Goal: Browse casually

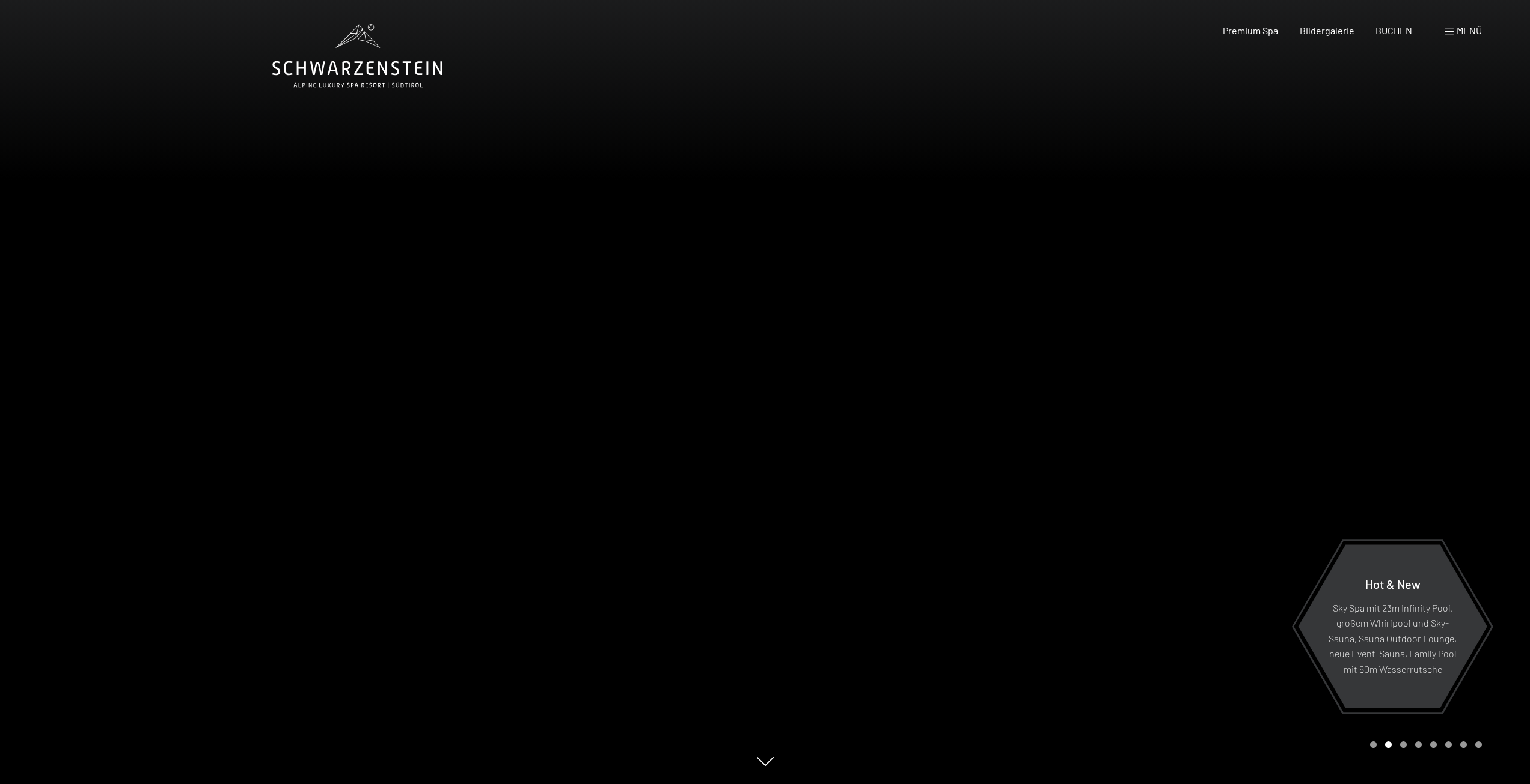
drag, startPoint x: 1102, startPoint y: 421, endPoint x: 455, endPoint y: 436, distance: 647.2
click at [469, 784] on div at bounding box center [765, 784] width 986 height 0
click at [1509, 453] on div at bounding box center [1148, 392] width 765 height 784
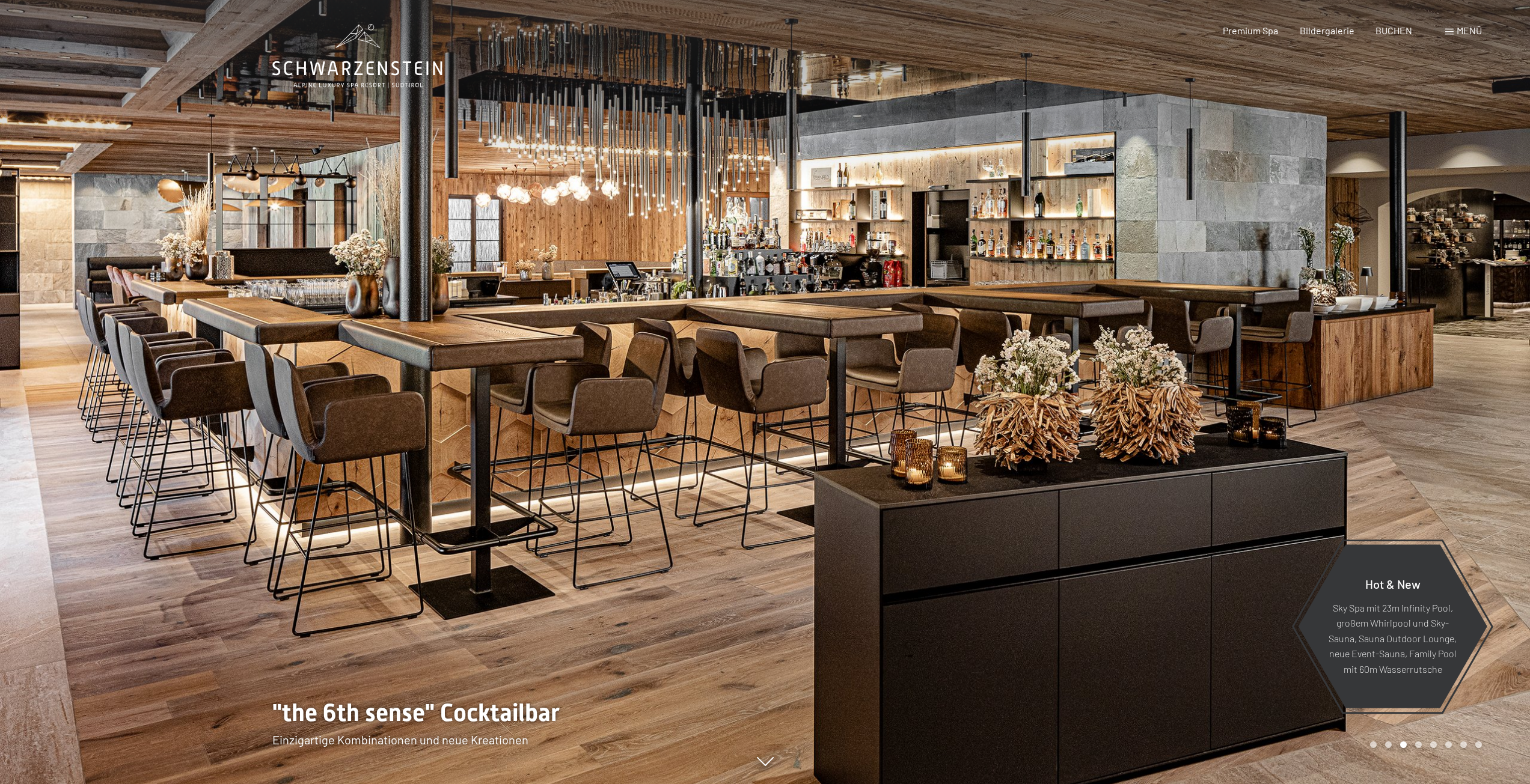
click at [1522, 437] on div at bounding box center [1148, 392] width 765 height 784
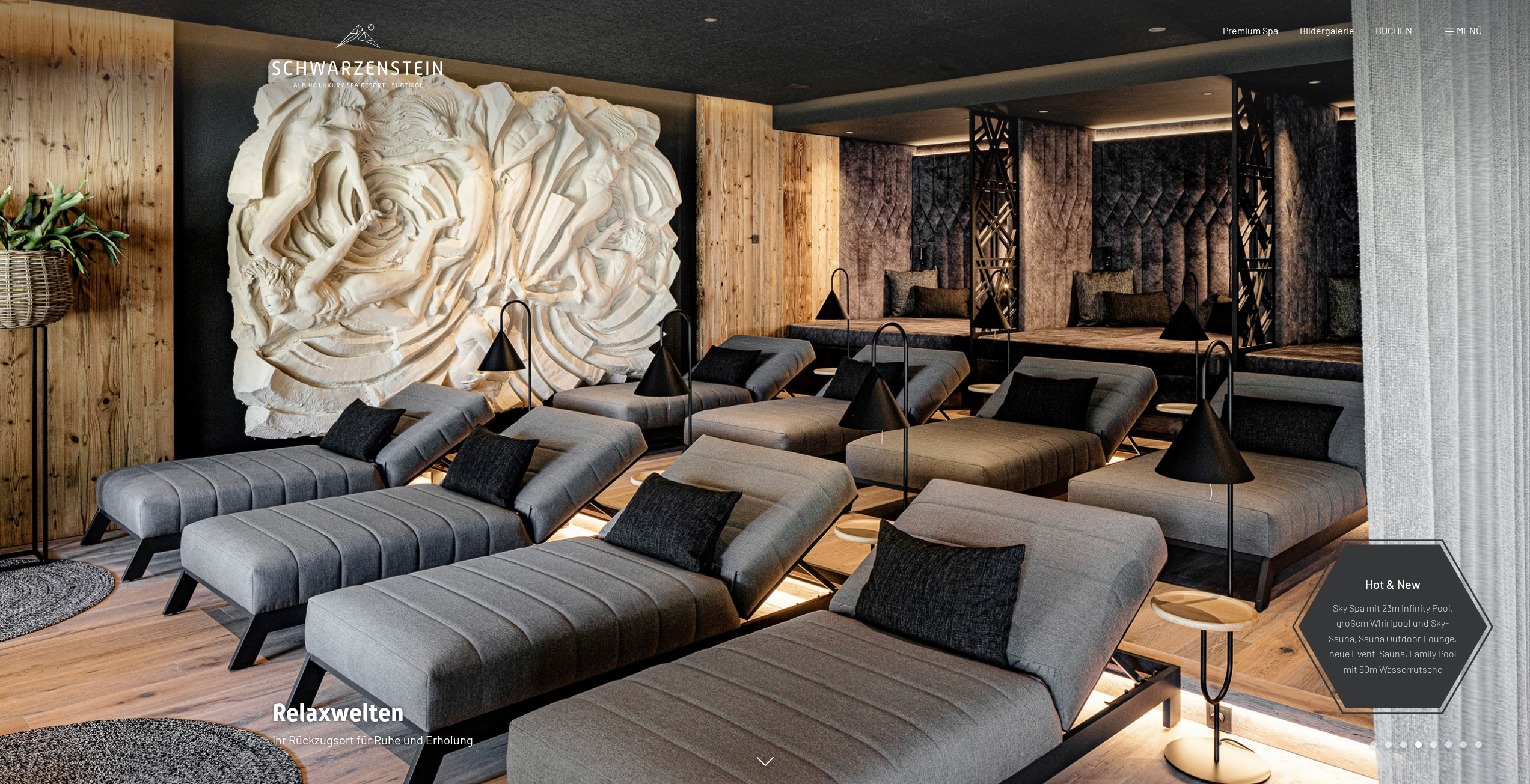
click at [1522, 437] on div at bounding box center [1148, 392] width 765 height 784
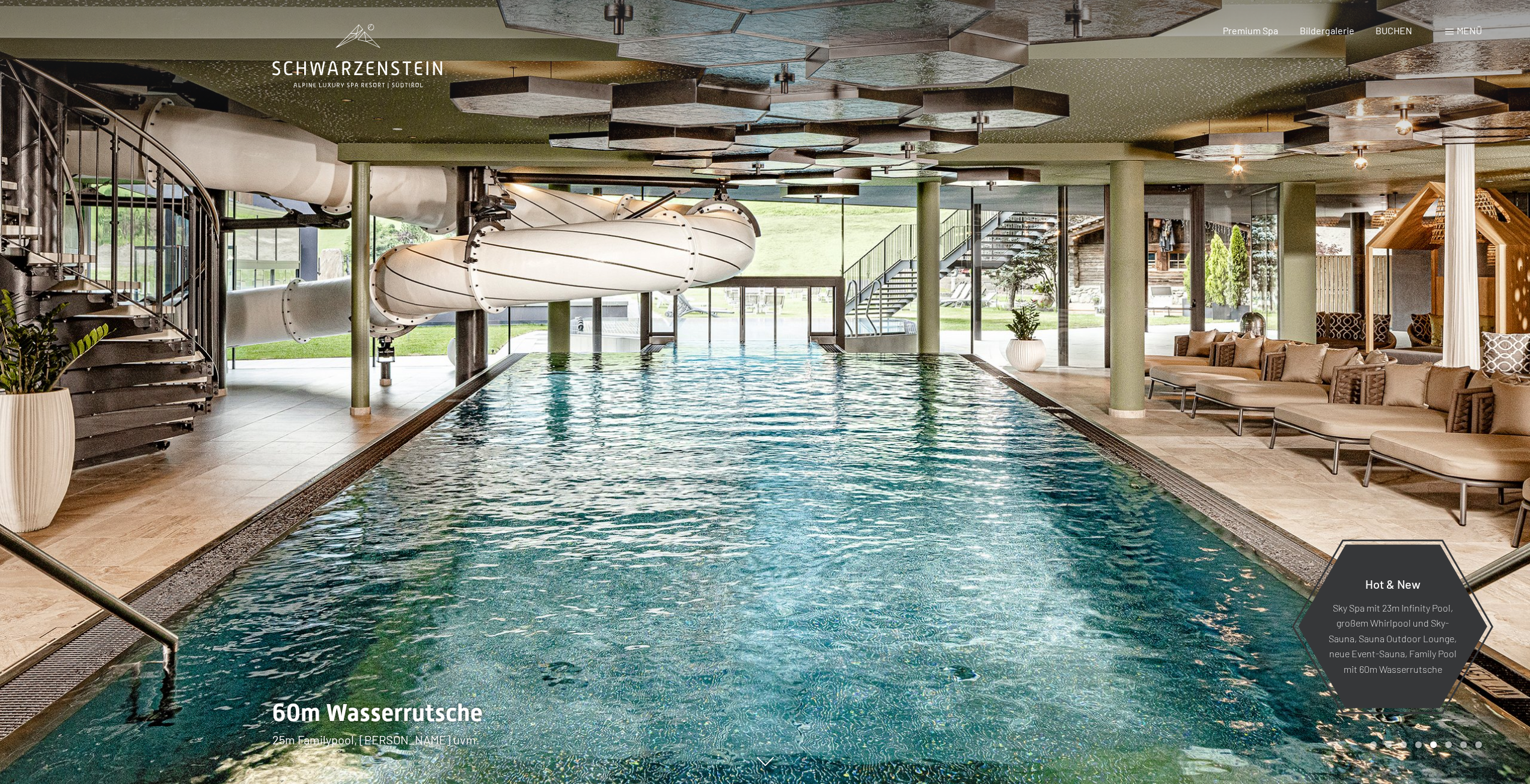
click at [30, 385] on div at bounding box center [383, 392] width 765 height 784
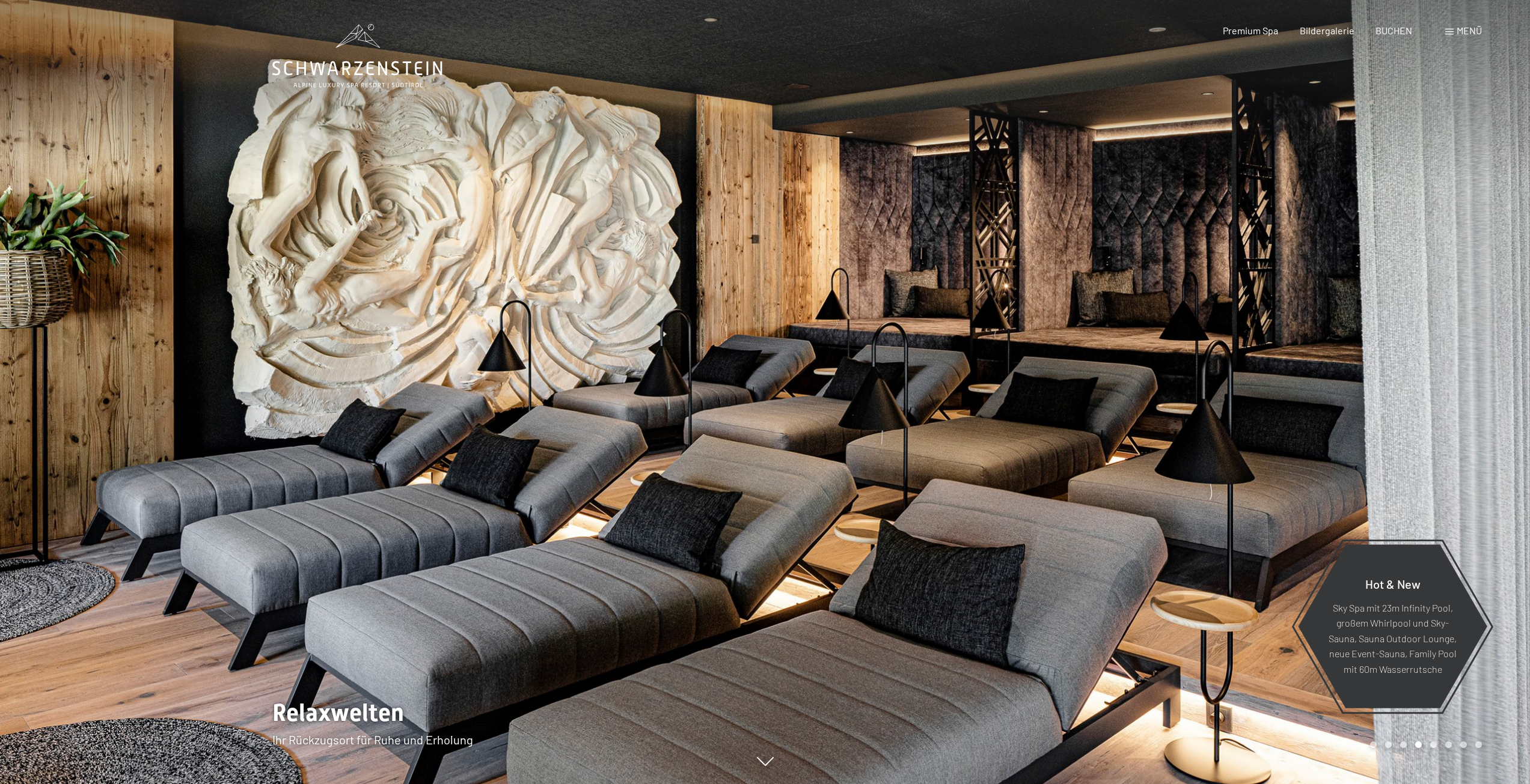
click at [30, 385] on div at bounding box center [383, 392] width 765 height 784
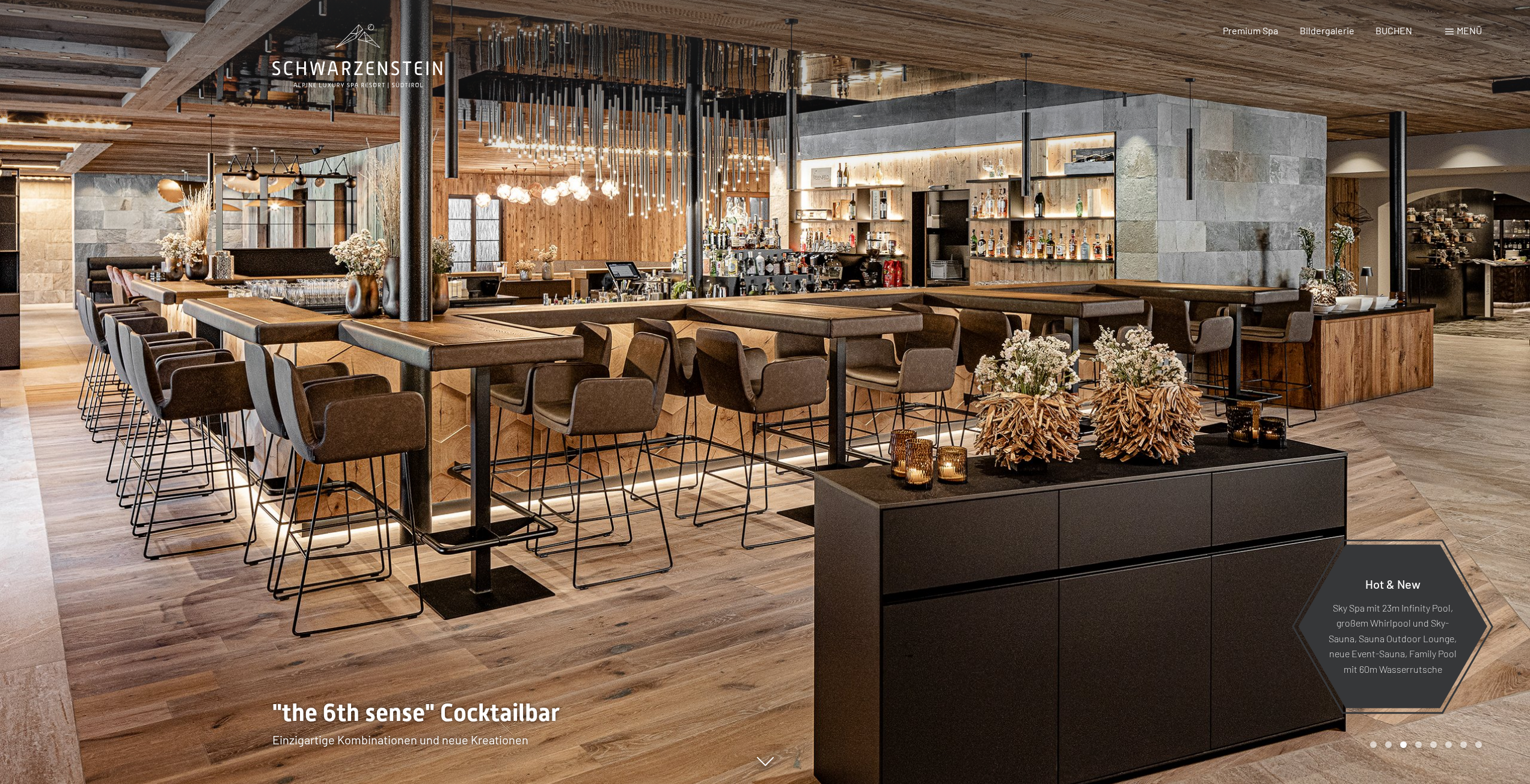
click at [1507, 413] on div at bounding box center [1148, 392] width 765 height 784
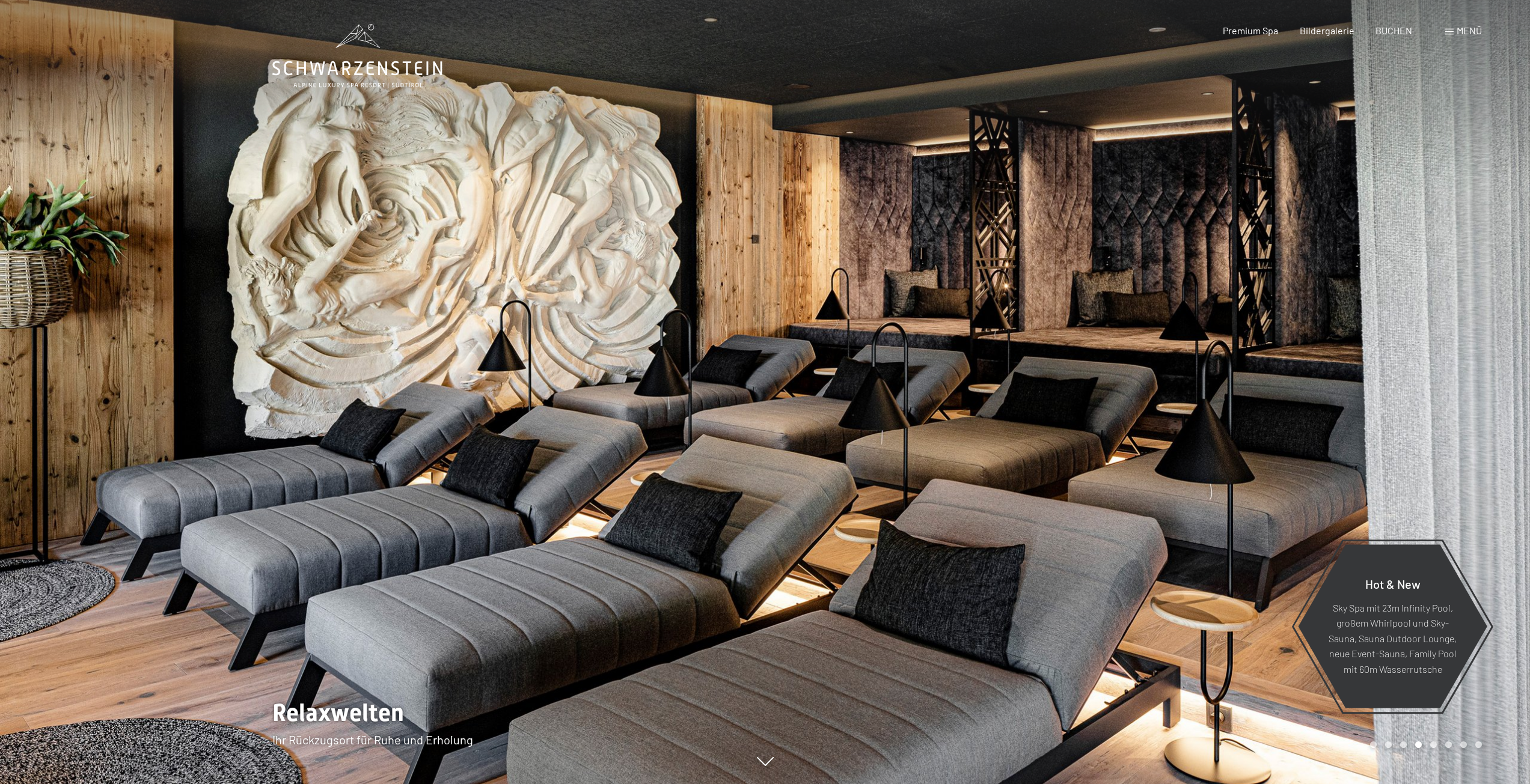
click at [1507, 413] on div at bounding box center [1148, 392] width 765 height 784
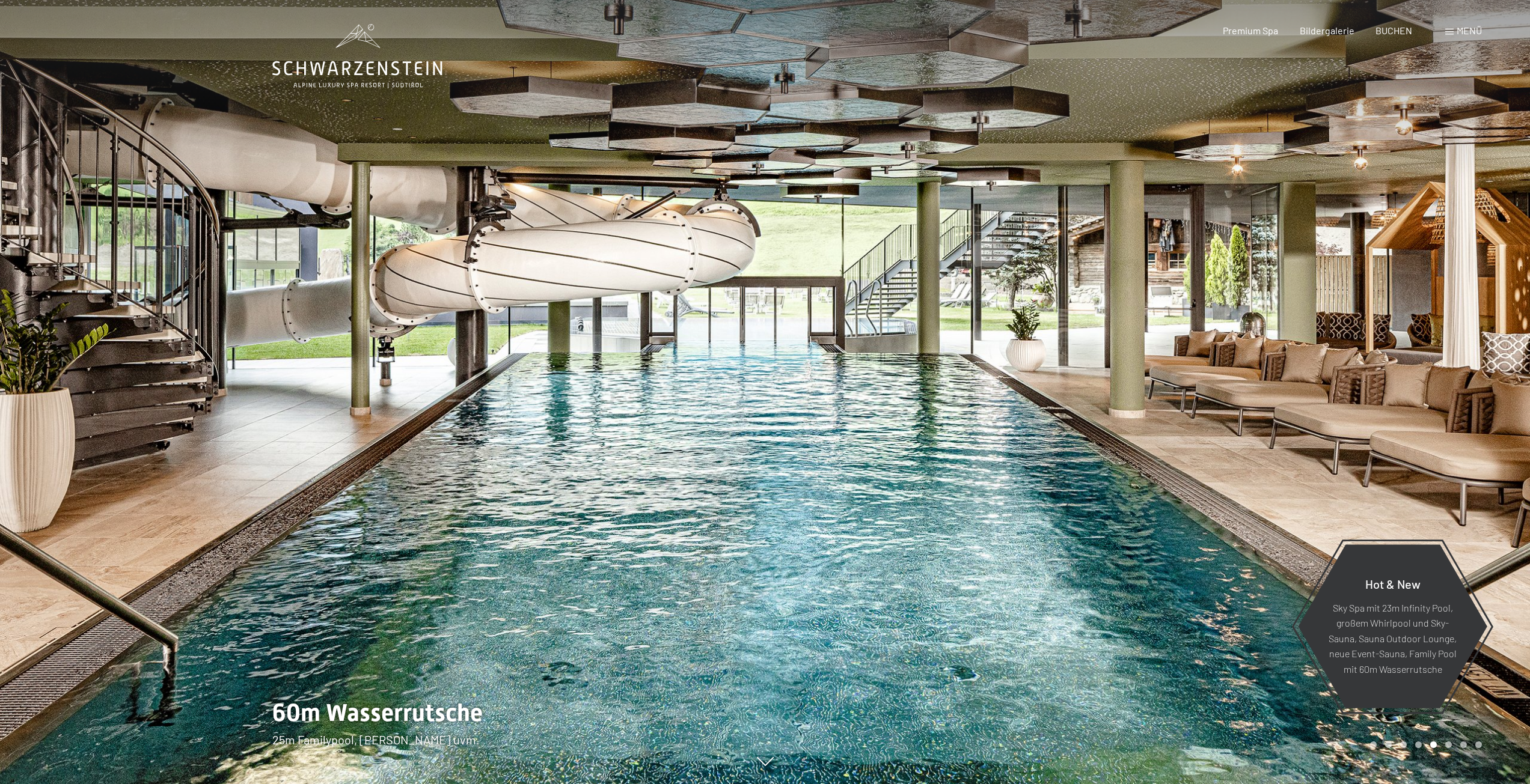
click at [1507, 413] on div at bounding box center [1148, 392] width 765 height 784
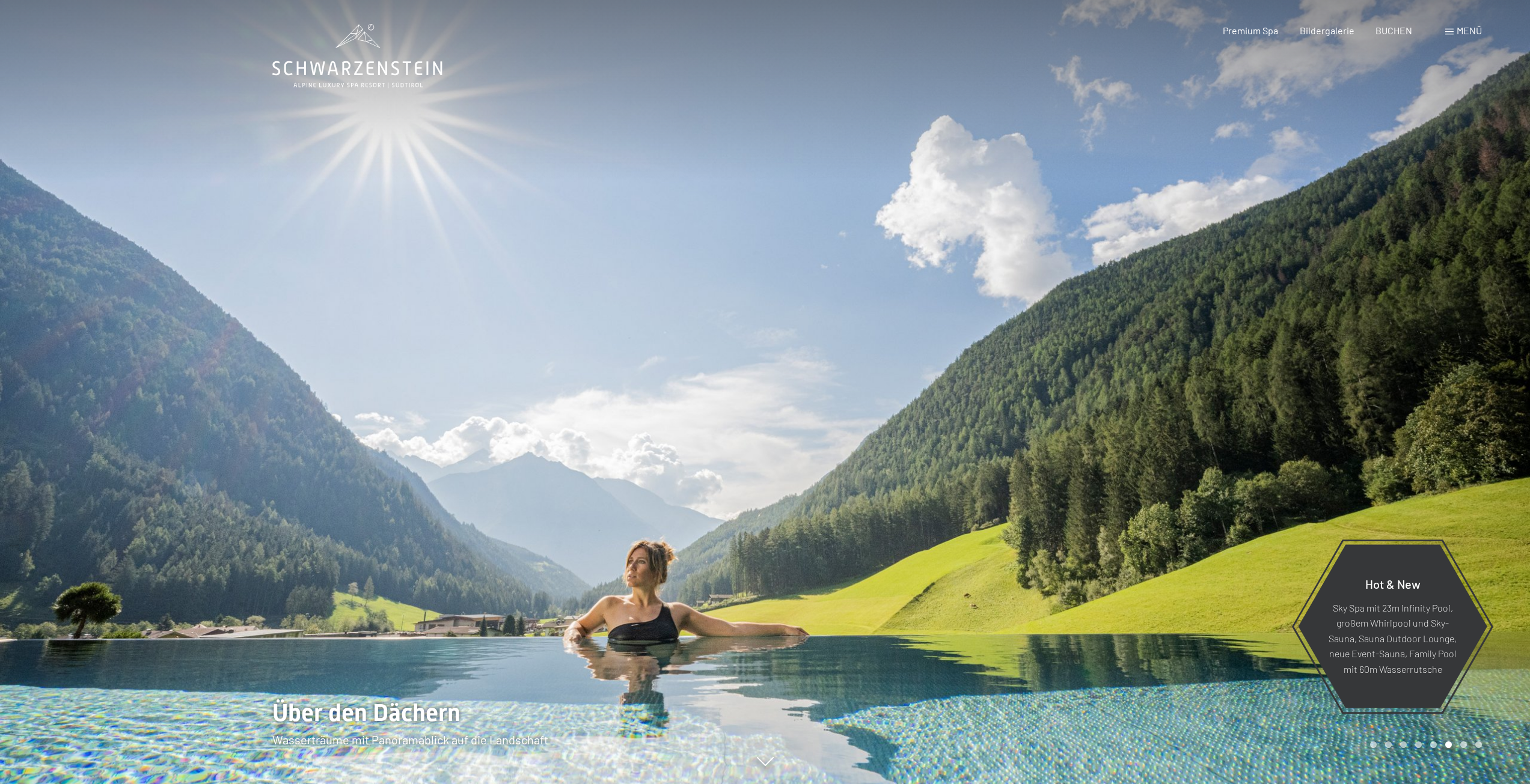
click at [1507, 413] on div at bounding box center [1148, 392] width 765 height 784
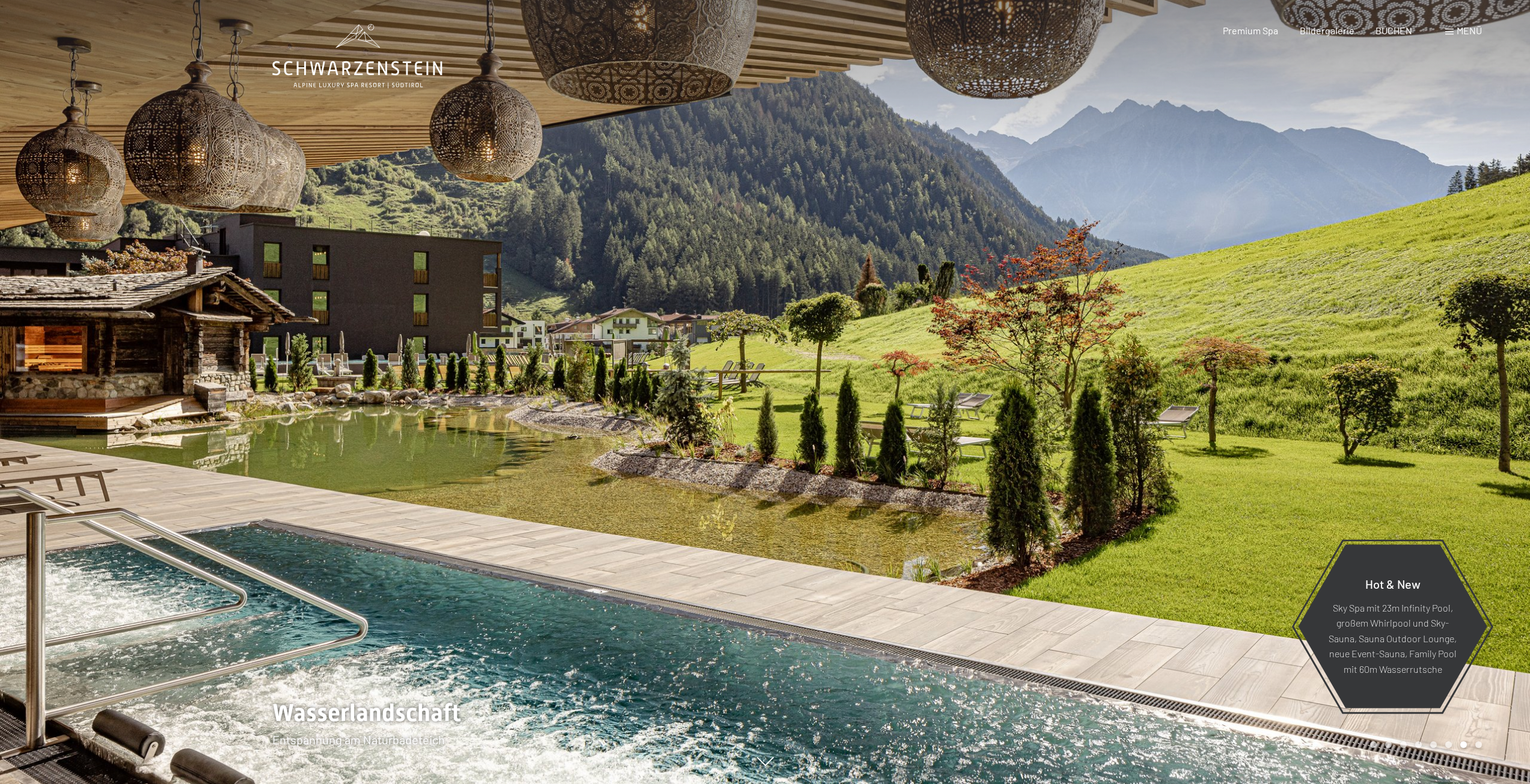
click at [1507, 413] on div at bounding box center [1148, 392] width 765 height 784
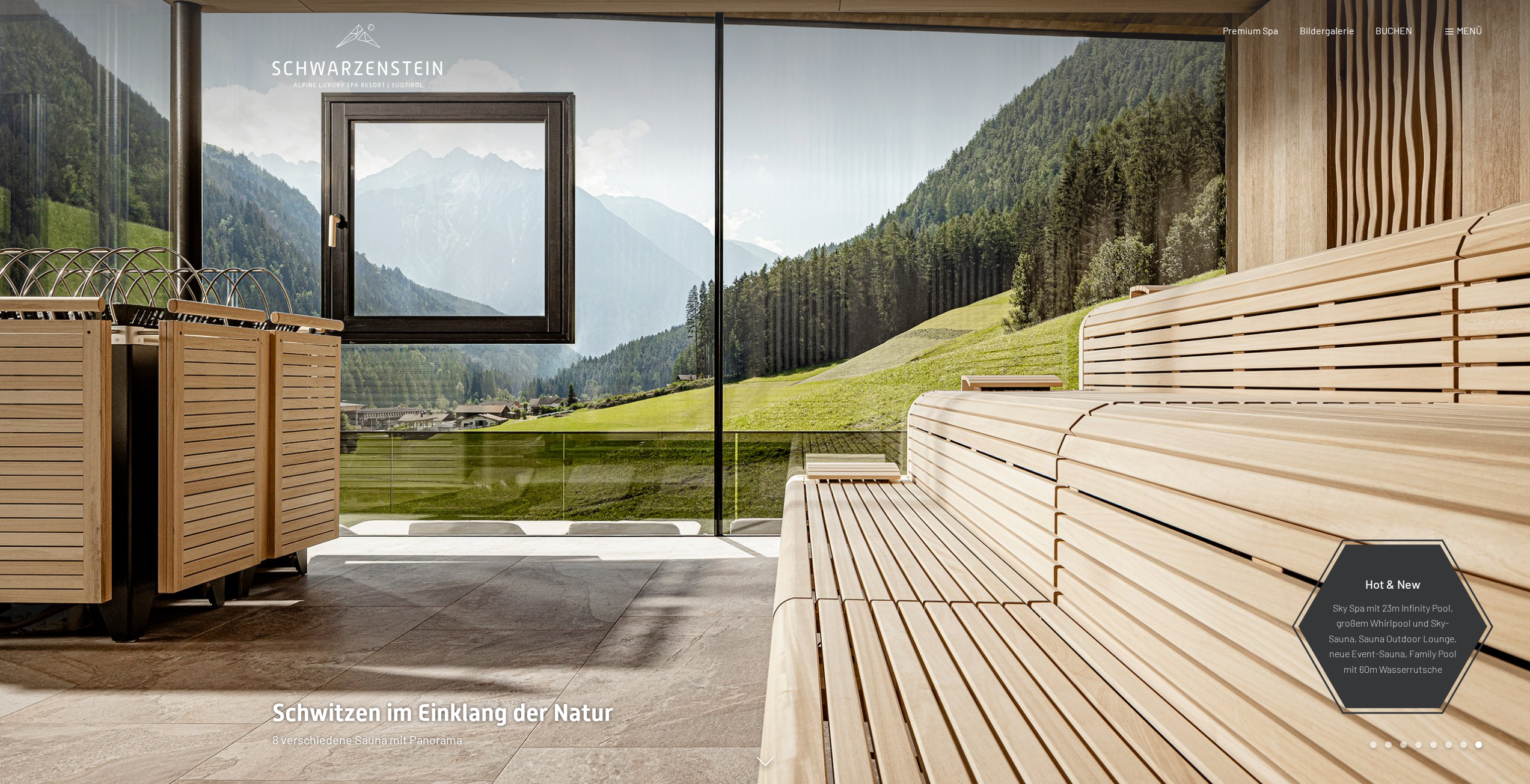
click at [1507, 413] on div at bounding box center [1148, 392] width 765 height 784
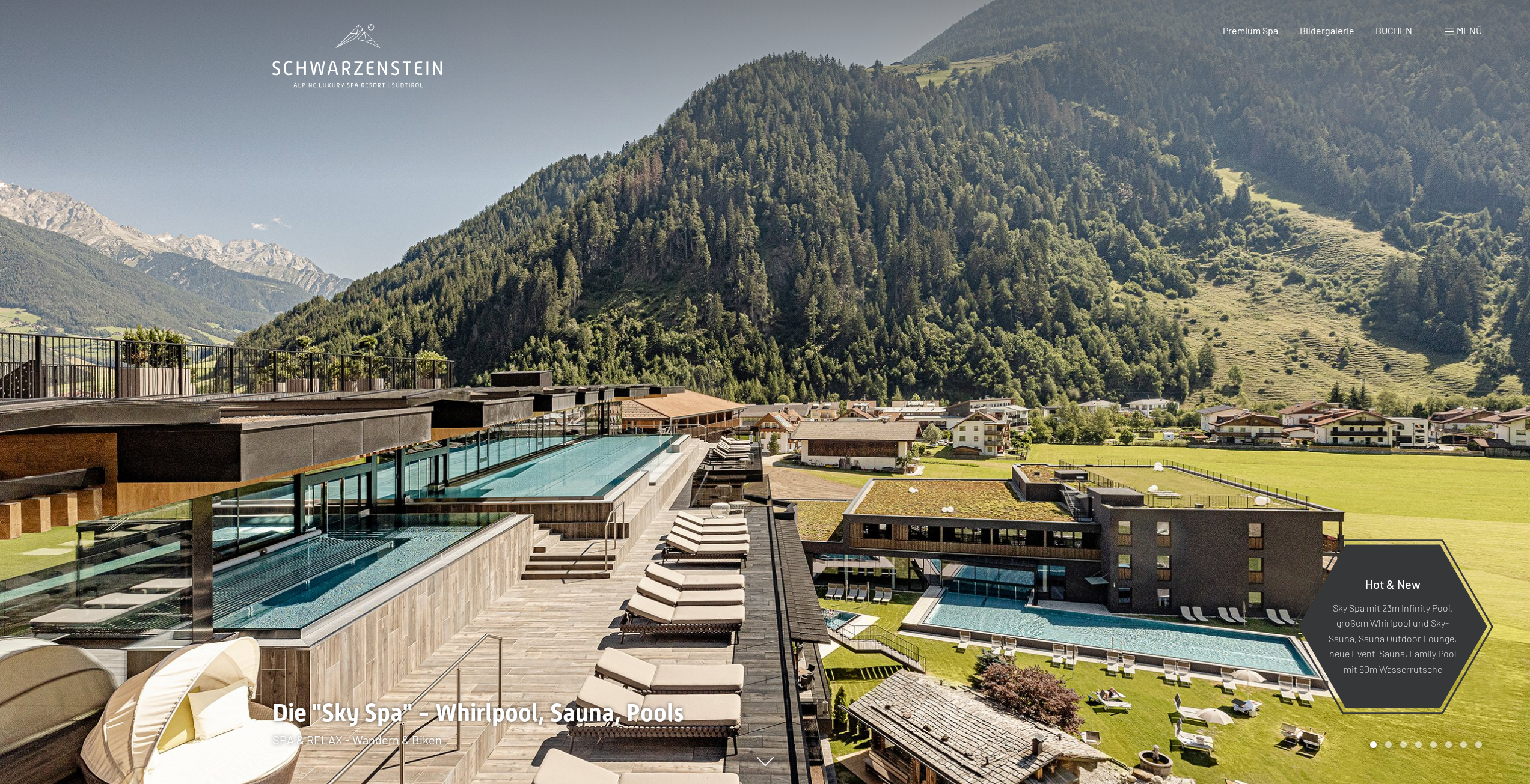
click at [1507, 413] on div at bounding box center [1148, 392] width 765 height 784
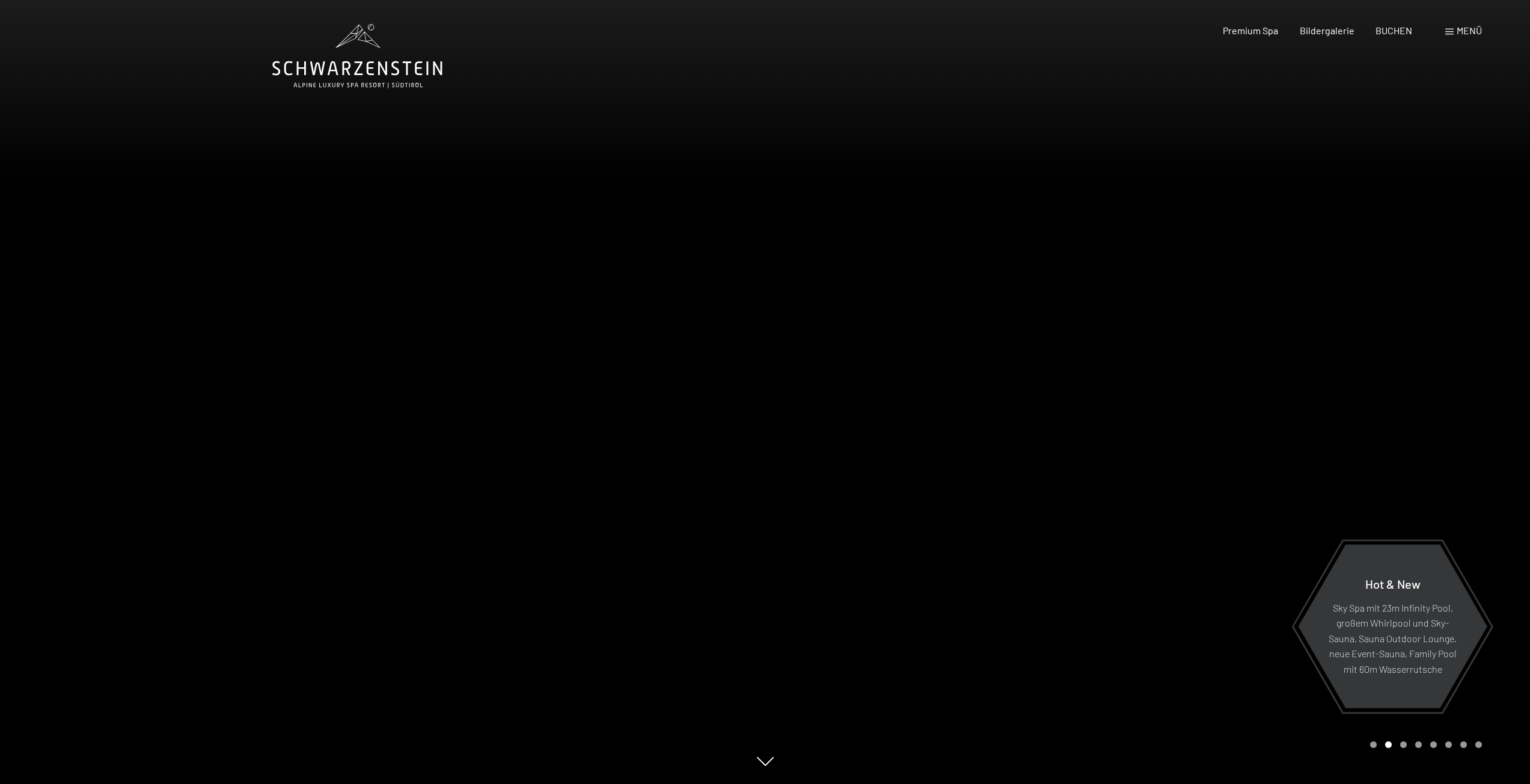
click at [1507, 413] on div at bounding box center [1148, 392] width 765 height 784
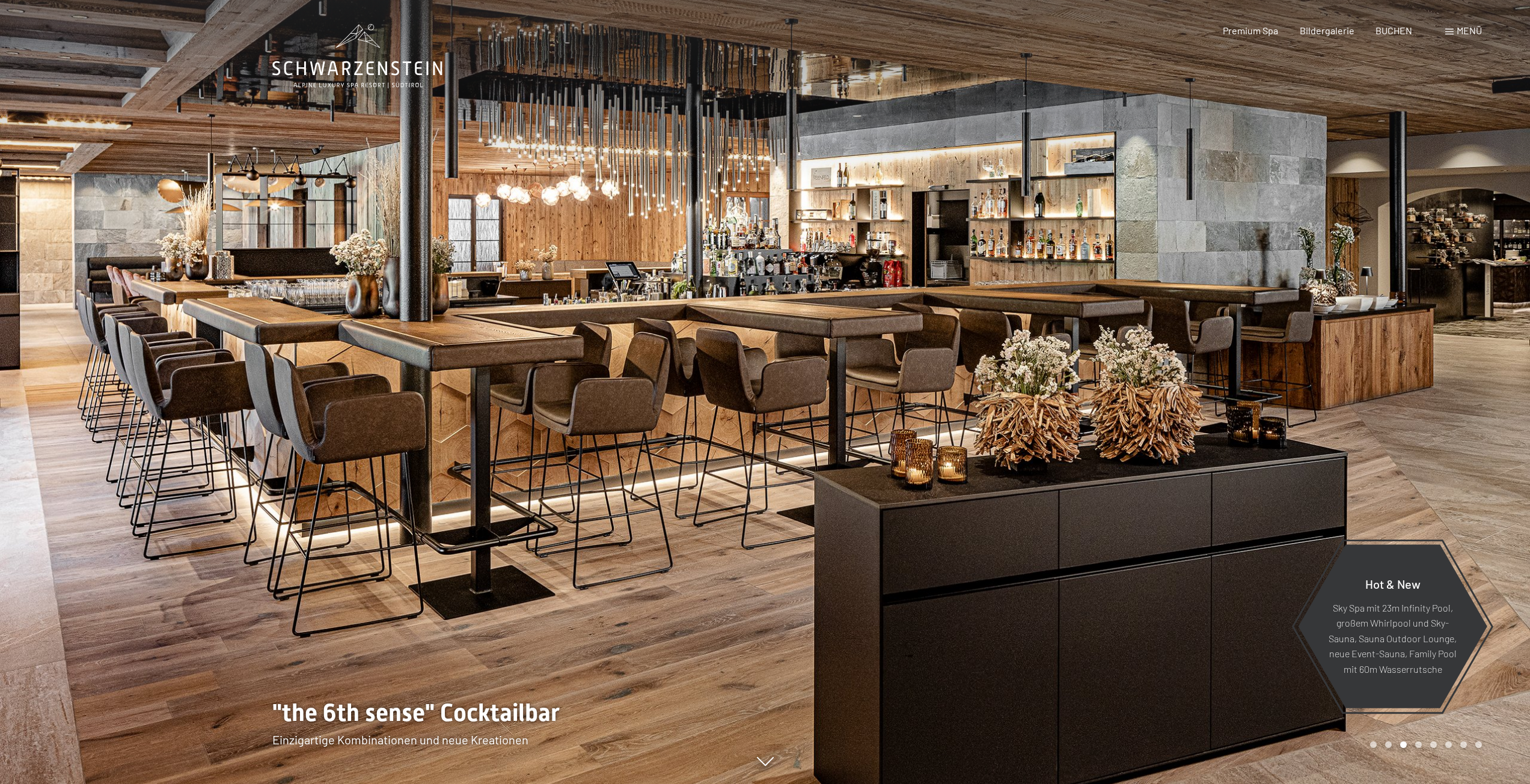
click at [1519, 416] on div at bounding box center [1148, 392] width 765 height 784
